Goal: Obtain resource: Download file/media

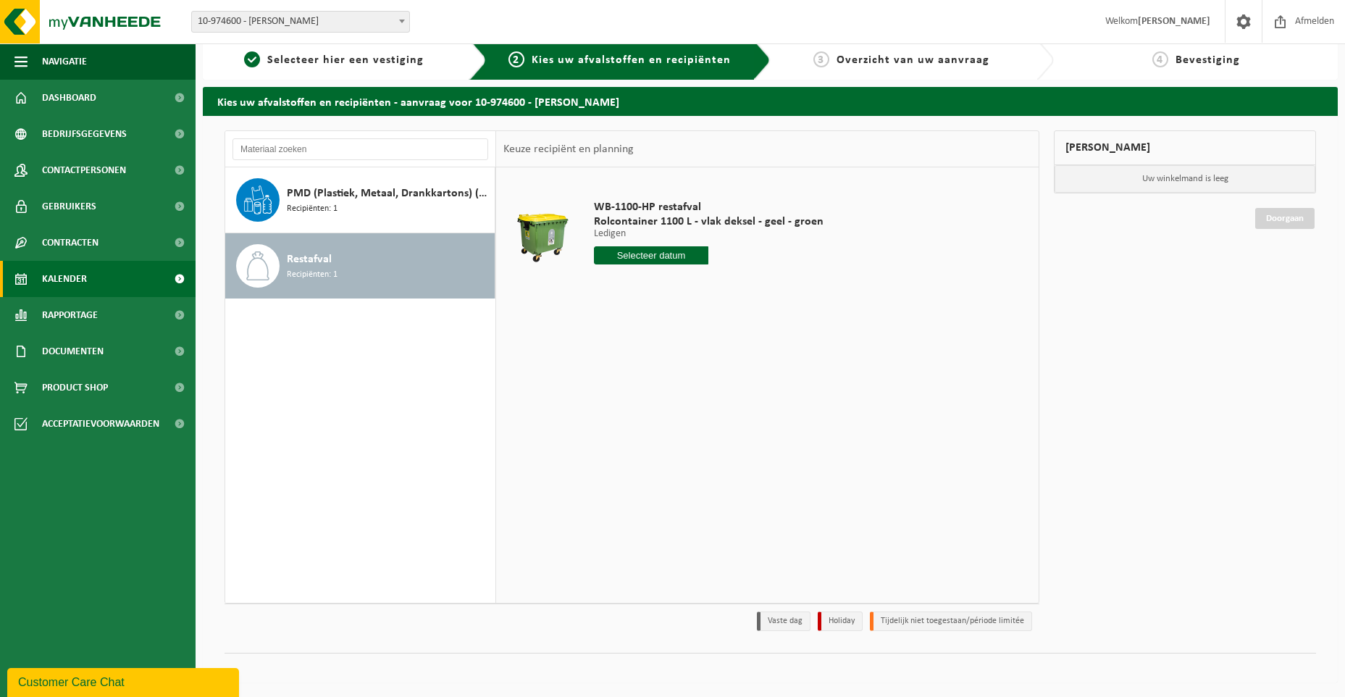
click at [48, 267] on span "Kalender" at bounding box center [64, 279] width 45 height 36
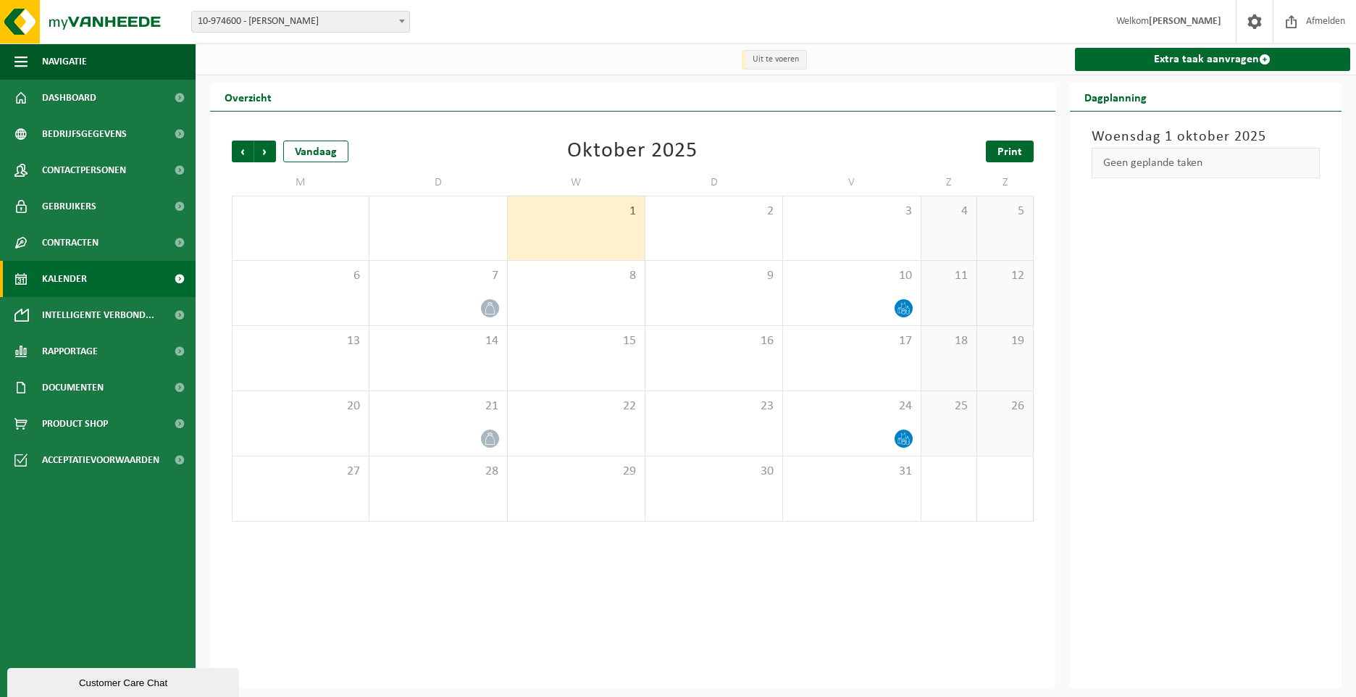
click at [1022, 158] on link "Print" at bounding box center [1010, 151] width 48 height 22
click at [262, 146] on span "Volgende" at bounding box center [265, 151] width 22 height 22
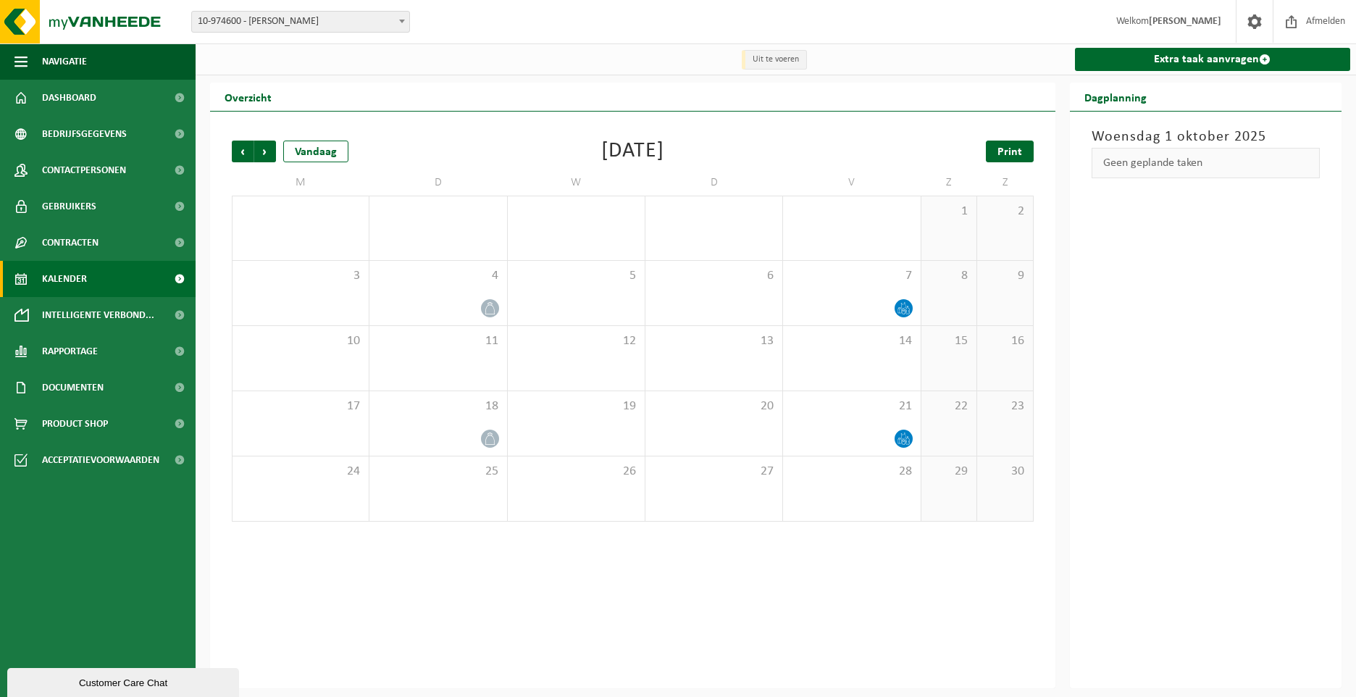
click at [1002, 156] on span "Print" at bounding box center [1009, 152] width 25 height 12
click at [235, 153] on span "Vorige" at bounding box center [243, 151] width 22 height 22
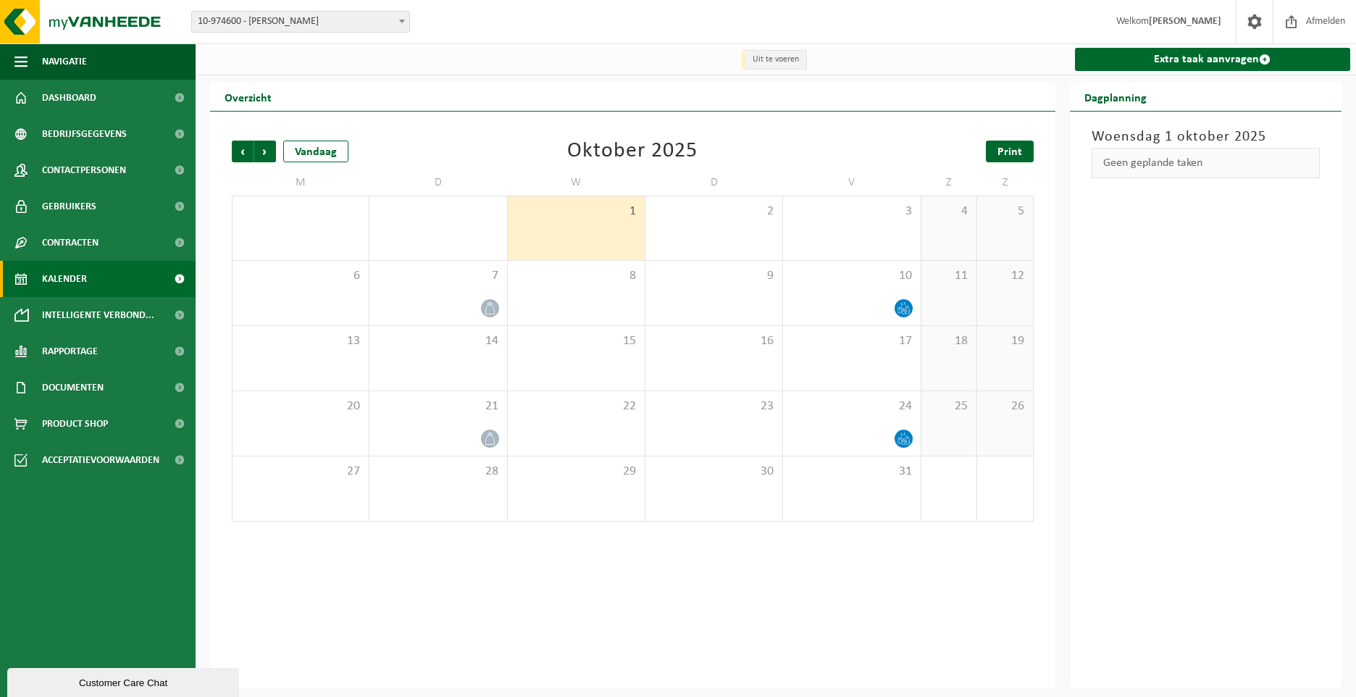
click at [1025, 154] on link "Print" at bounding box center [1010, 151] width 48 height 22
click at [261, 152] on span "Volgende" at bounding box center [265, 151] width 22 height 22
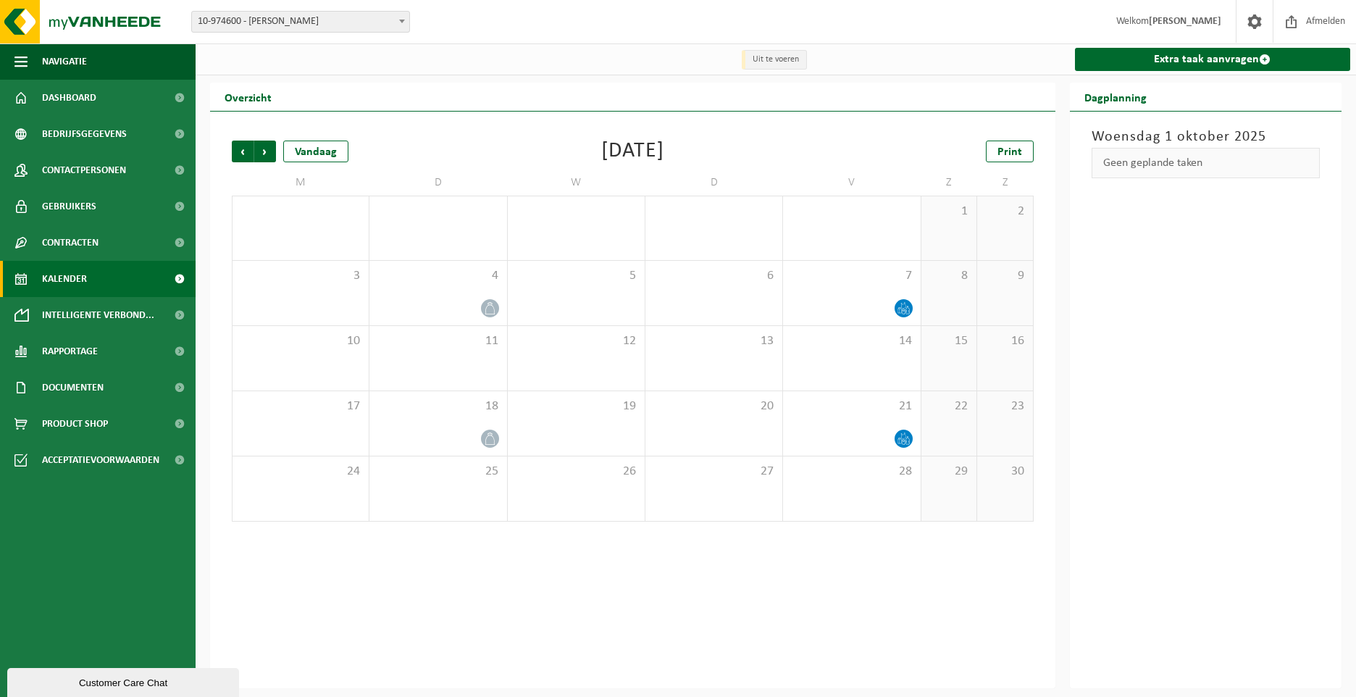
click at [261, 152] on span "Volgende" at bounding box center [265, 151] width 22 height 22
click at [1012, 149] on span "Print" at bounding box center [1009, 152] width 25 height 12
click at [263, 146] on span "Volgende" at bounding box center [265, 151] width 22 height 22
click at [240, 150] on span "Vorige" at bounding box center [243, 151] width 22 height 22
